Goal: Transaction & Acquisition: Purchase product/service

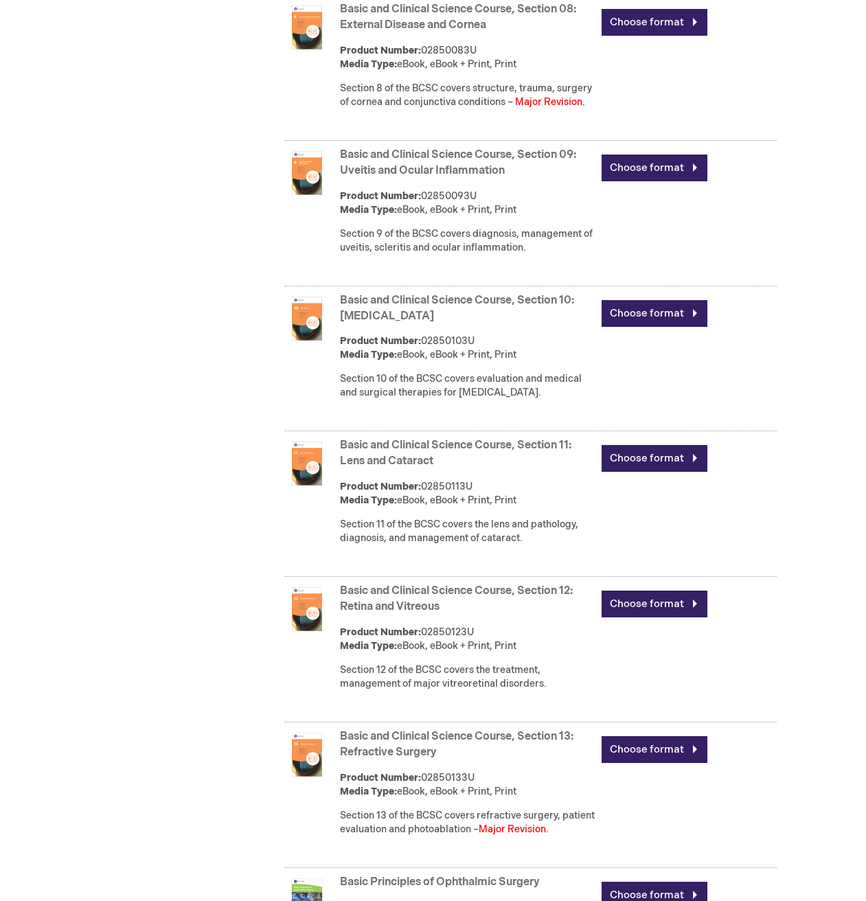
drag, startPoint x: 790, startPoint y: 754, endPoint x: 759, endPoint y: 869, distance: 119.4
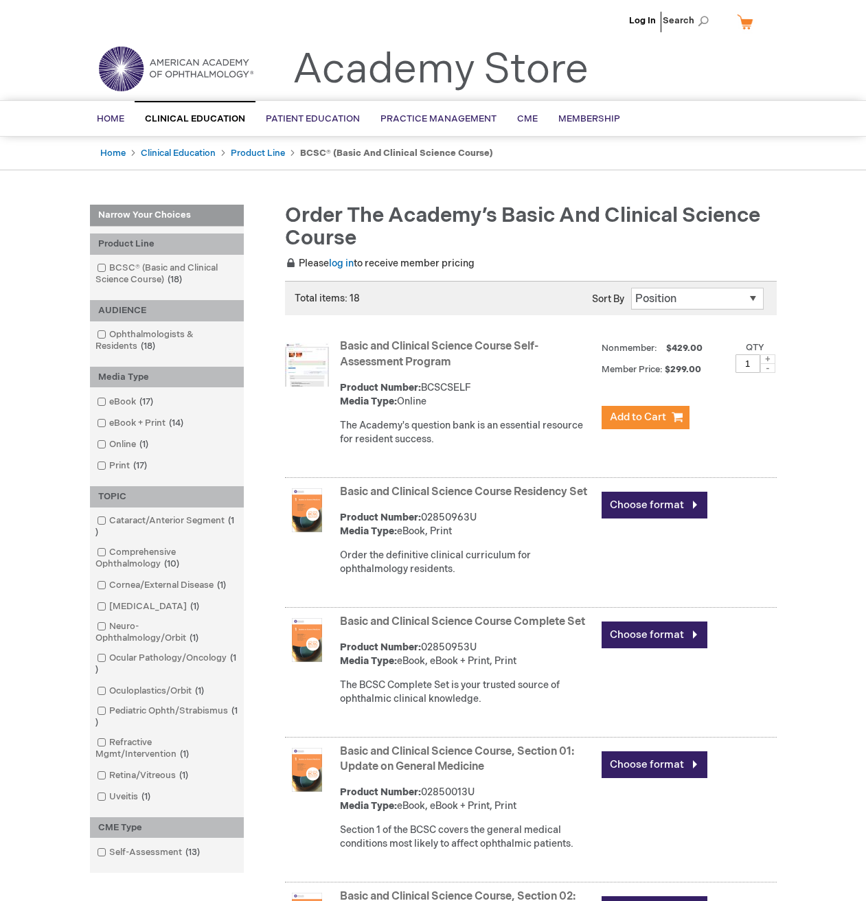
drag, startPoint x: 792, startPoint y: 800, endPoint x: 769, endPoint y: 439, distance: 361.2
click at [498, 490] on link "Basic and Clinical Science Course Residency Set" at bounding box center [463, 491] width 247 height 13
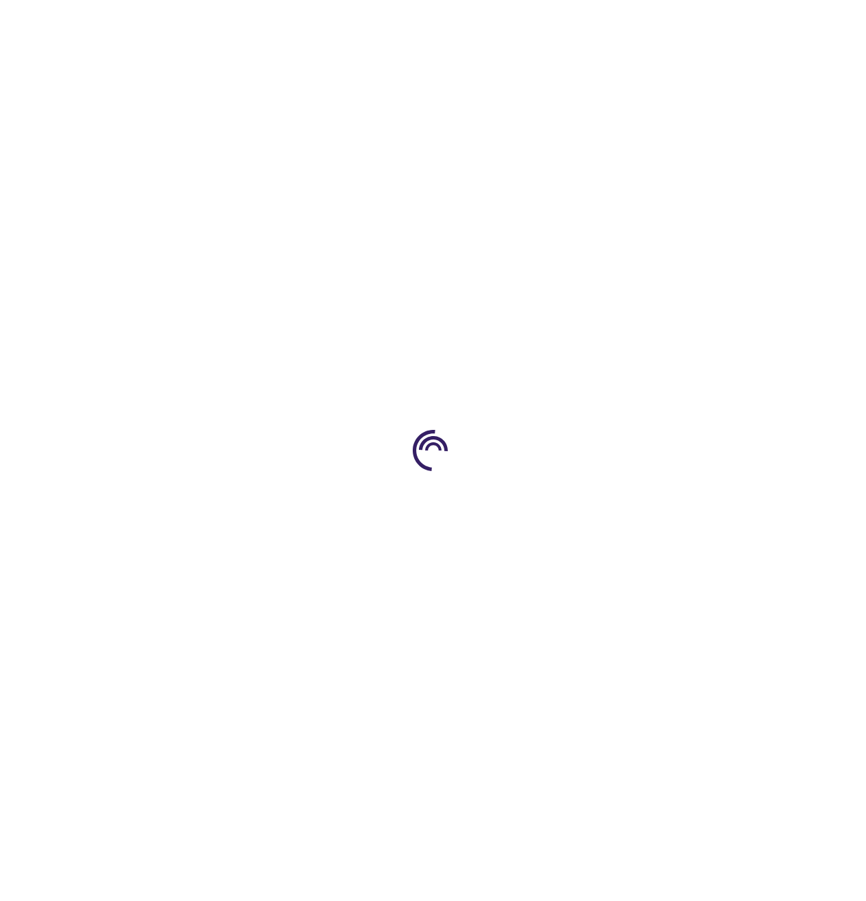
type input "0"
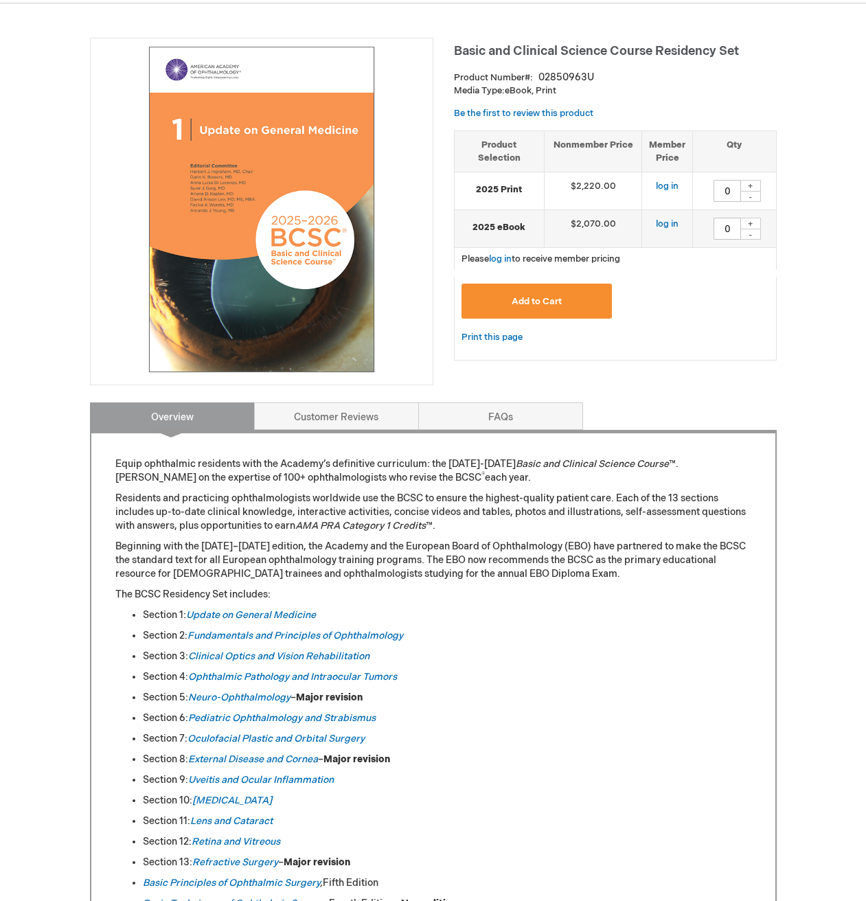
scroll to position [412, 0]
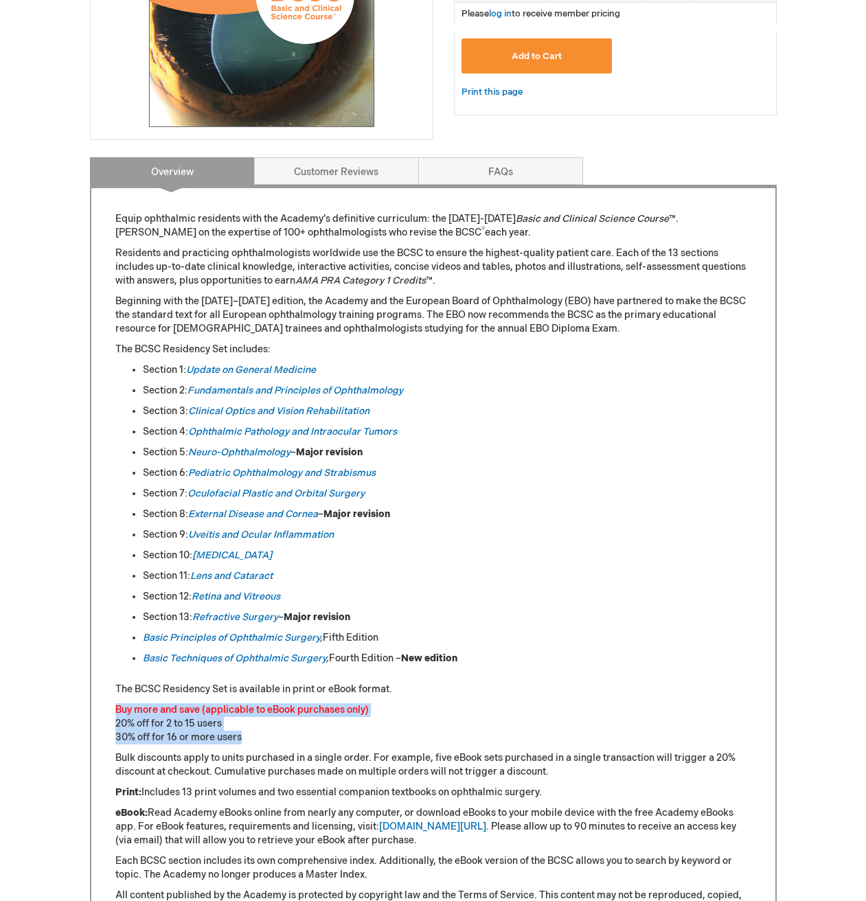
drag, startPoint x: 251, startPoint y: 735, endPoint x: 481, endPoint y: 686, distance: 235.8
click at [481, 686] on div "Equip ophthalmic residents with the Academy’s definitive curriculum: the 2025-2…" at bounding box center [433, 673] width 636 height 923
click at [481, 686] on p "The BCSC Residency Set is available in print or eBook format." at bounding box center [433, 689] width 636 height 14
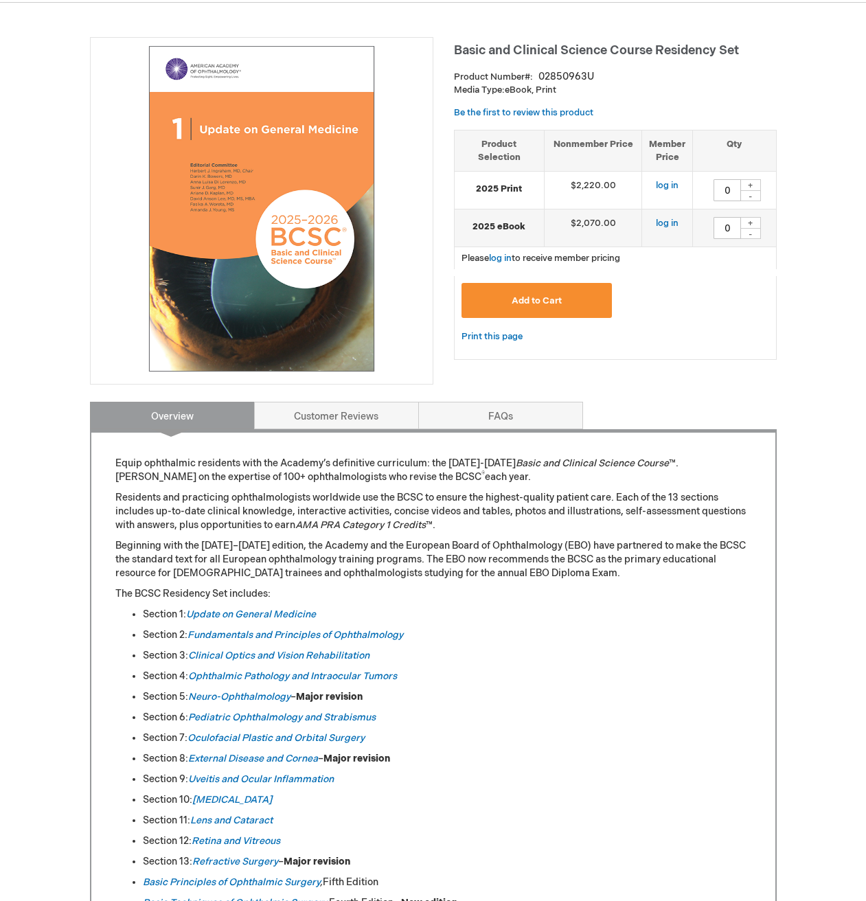
scroll to position [0, 0]
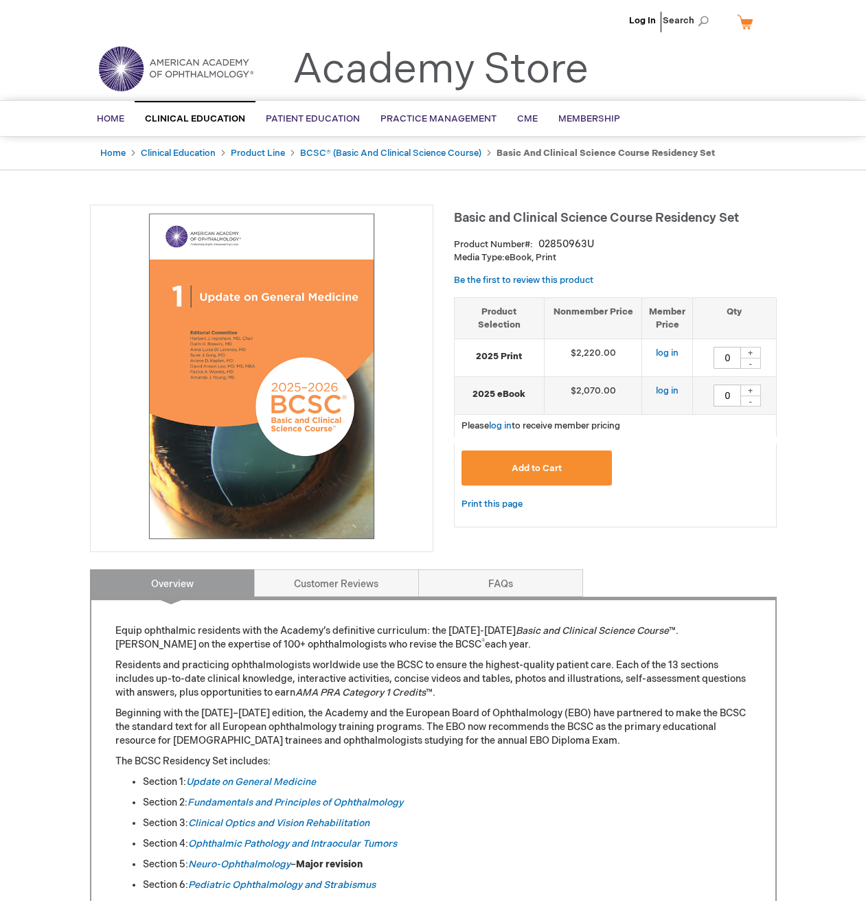
click at [259, 445] on img at bounding box center [261, 376] width 328 height 328
